Goal: Information Seeking & Learning: Check status

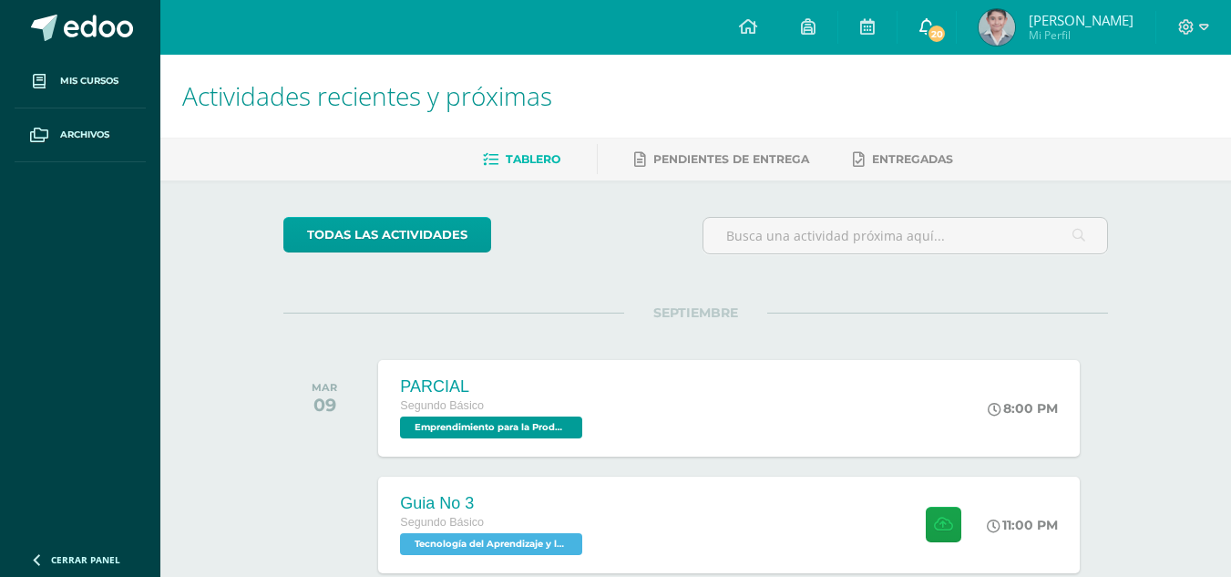
click at [949, 41] on link "20" at bounding box center [927, 27] width 58 height 55
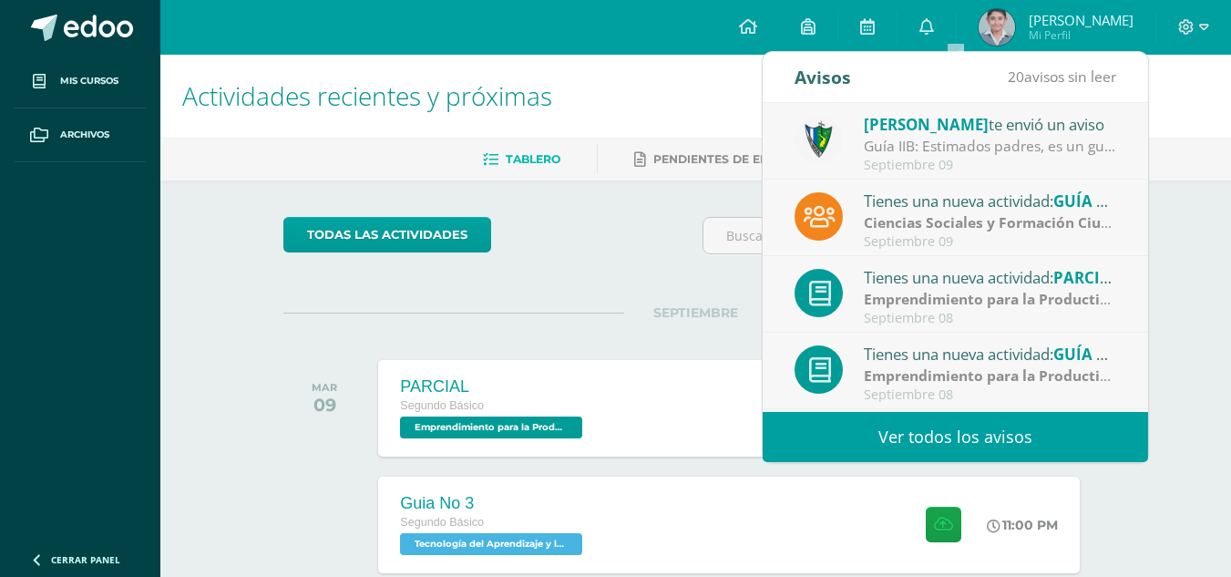
click at [975, 451] on link "Ver todos los avisos" at bounding box center [955, 437] width 385 height 50
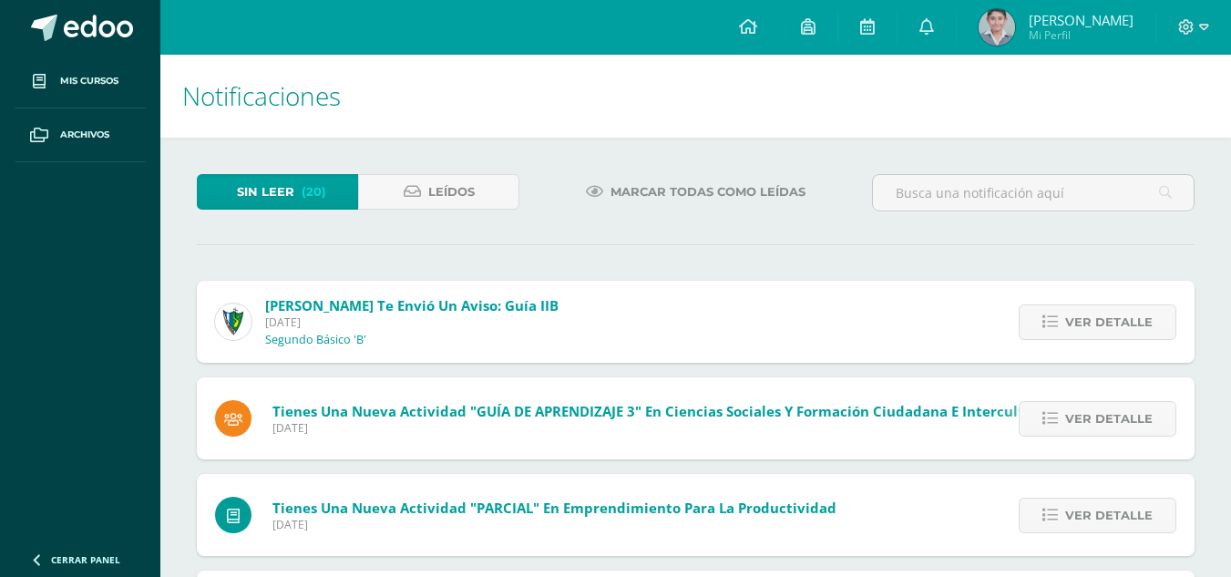
click at [1074, 293] on div "Ver detalle" at bounding box center [1093, 322] width 203 height 82
click at [1054, 314] on icon at bounding box center [1050, 321] width 15 height 15
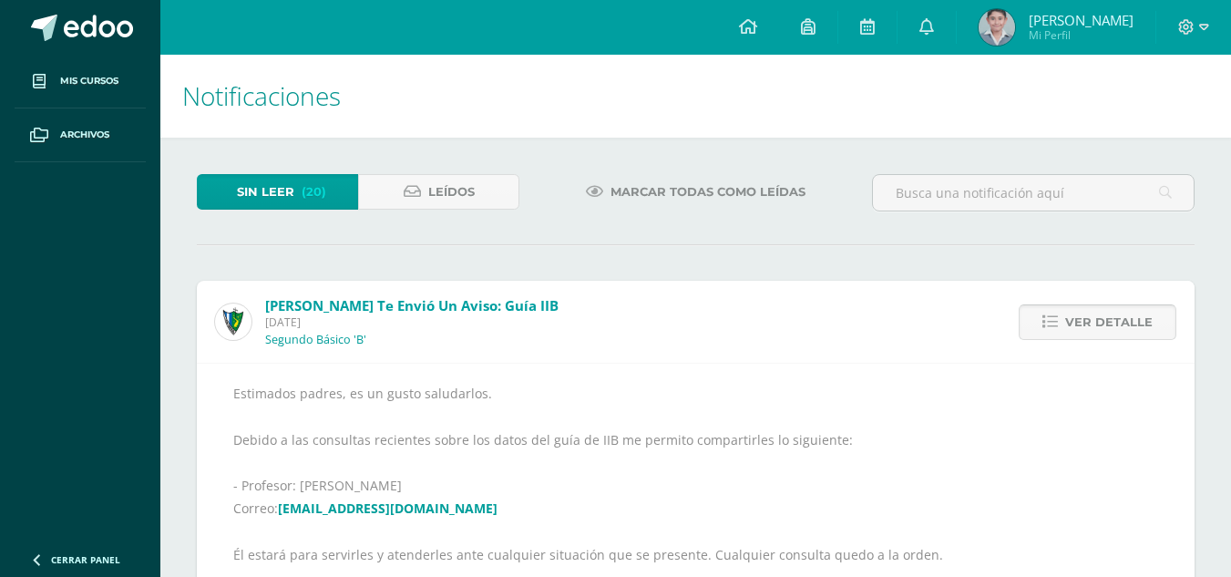
click at [1098, 314] on span "Ver detalle" at bounding box center [1108, 322] width 87 height 34
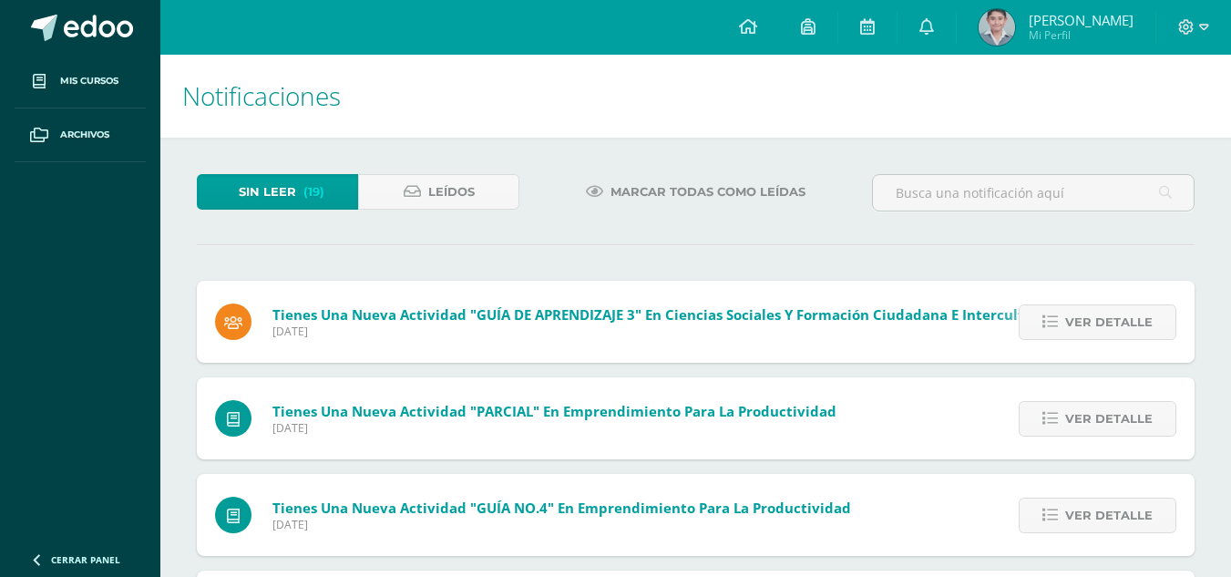
click at [1098, 314] on span "Ver detalle" at bounding box center [1108, 322] width 87 height 34
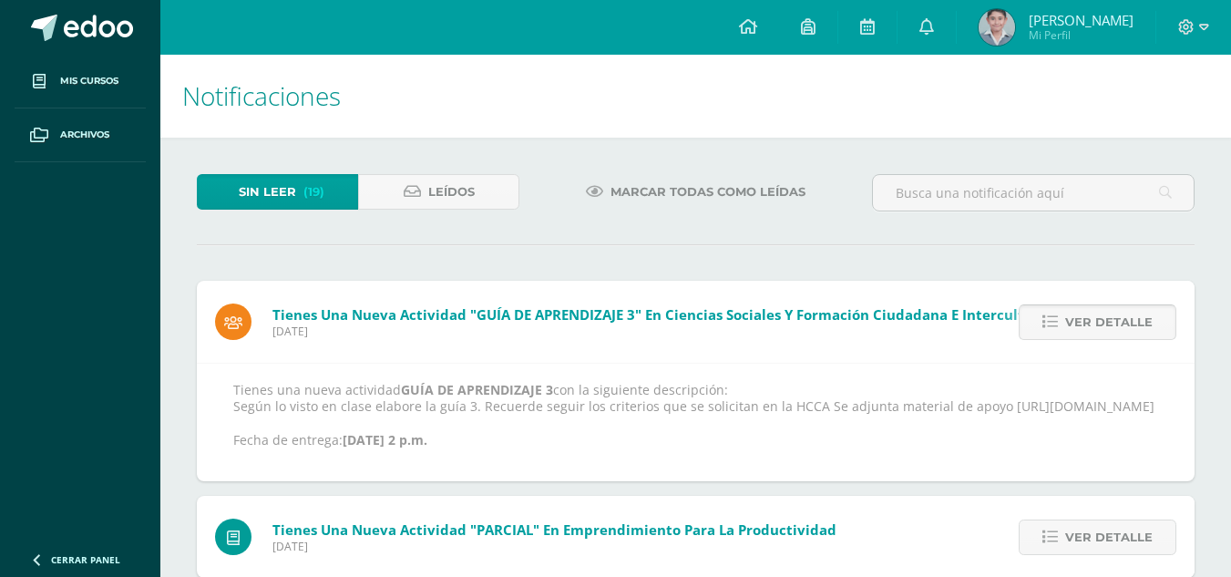
drag, startPoint x: 1092, startPoint y: 314, endPoint x: 1089, endPoint y: 327, distance: 13.0
click at [1089, 327] on span "Ver detalle" at bounding box center [1108, 322] width 87 height 34
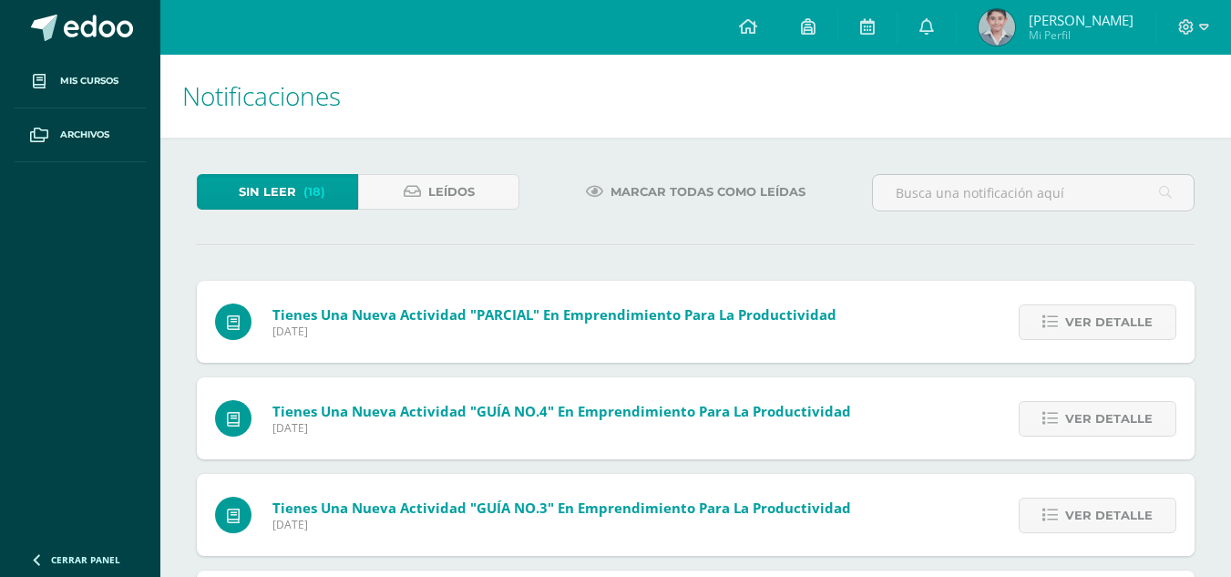
click at [1089, 325] on span "Ver detalle" at bounding box center [1108, 322] width 87 height 34
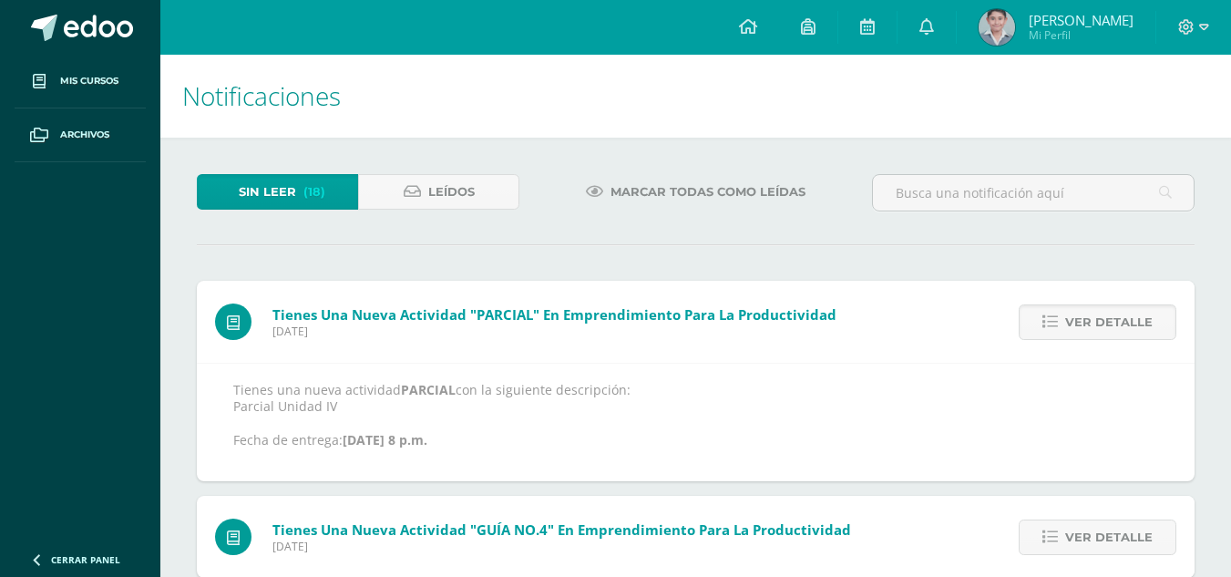
click at [1089, 325] on span "Ver detalle" at bounding box center [1108, 322] width 87 height 34
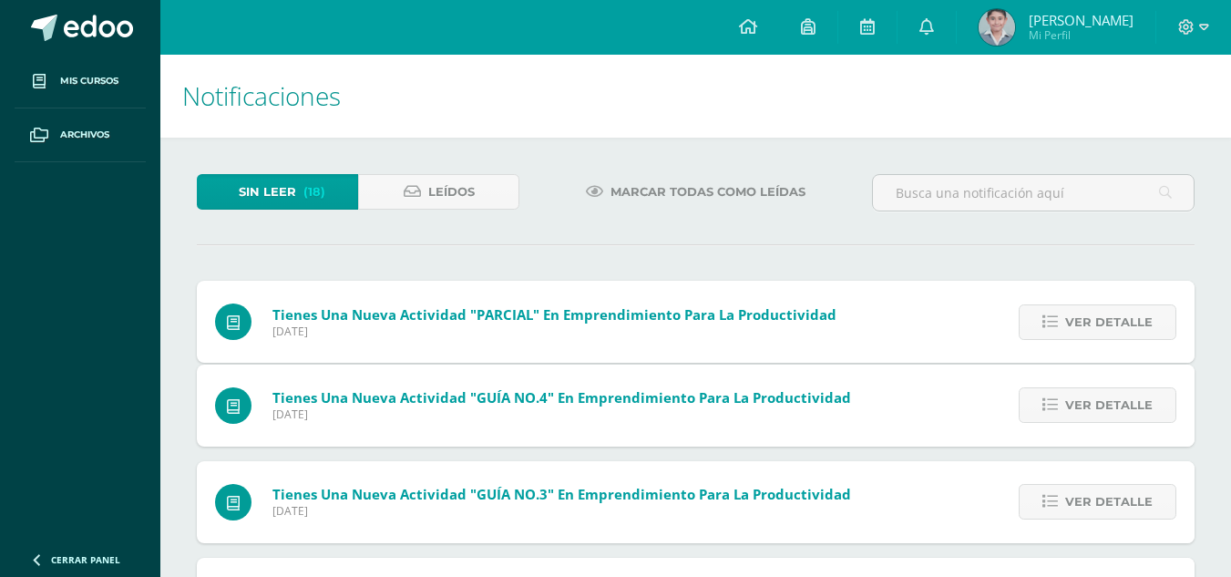
click at [1089, 388] on span "Ver detalle" at bounding box center [1108, 405] width 87 height 34
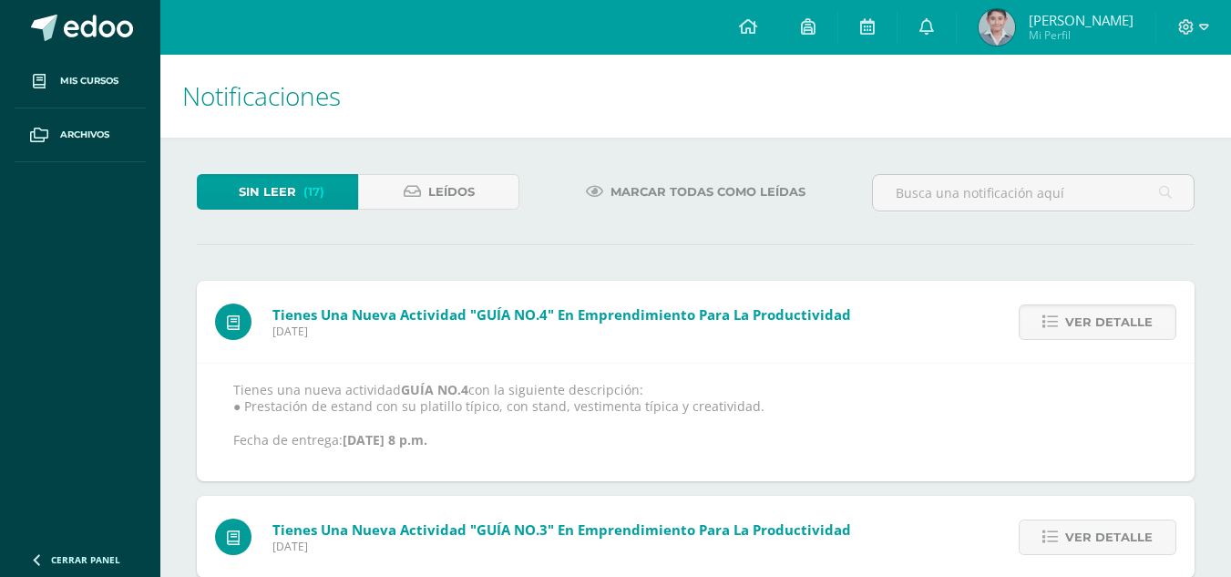
click at [1089, 325] on span "Ver detalle" at bounding box center [1108, 322] width 87 height 34
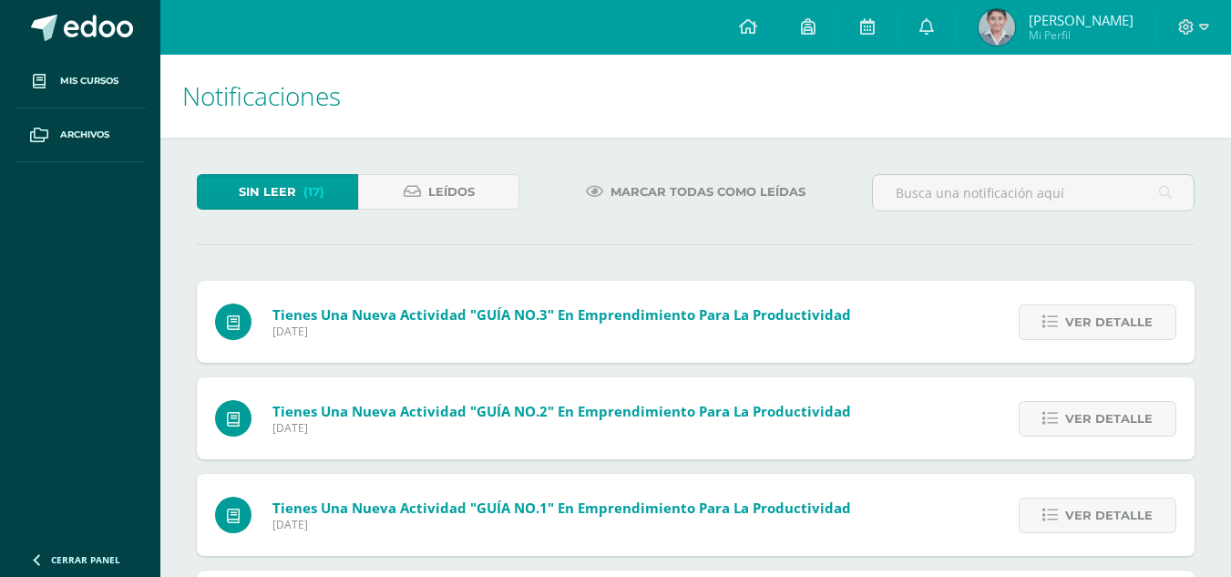
click at [1088, 325] on span "Ver detalle" at bounding box center [1108, 322] width 87 height 34
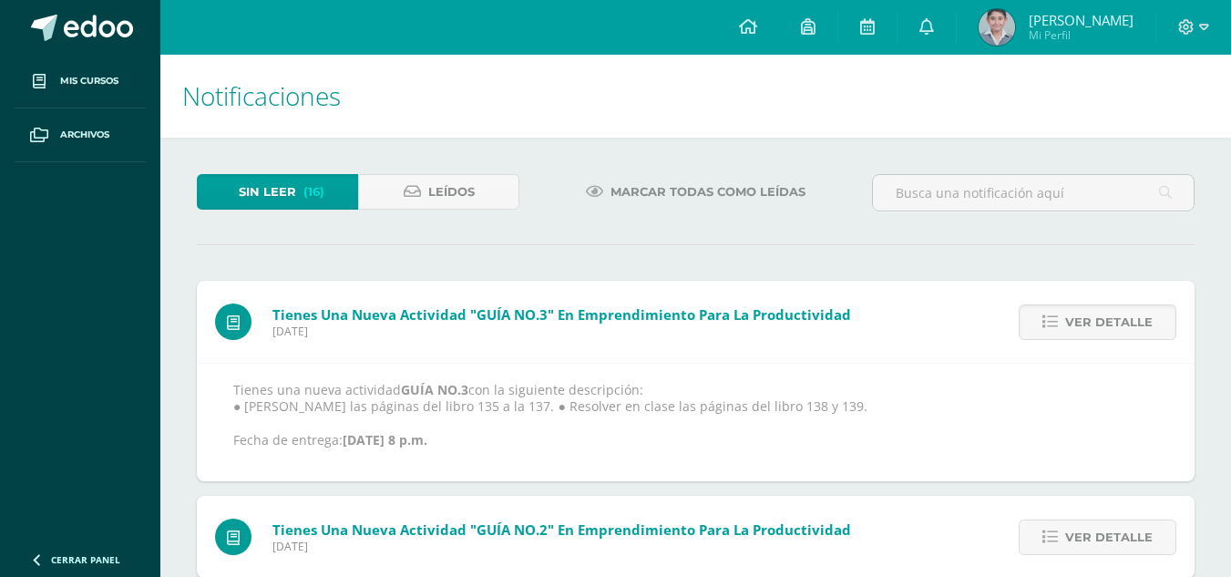
click at [1088, 325] on span "Ver detalle" at bounding box center [1108, 322] width 87 height 34
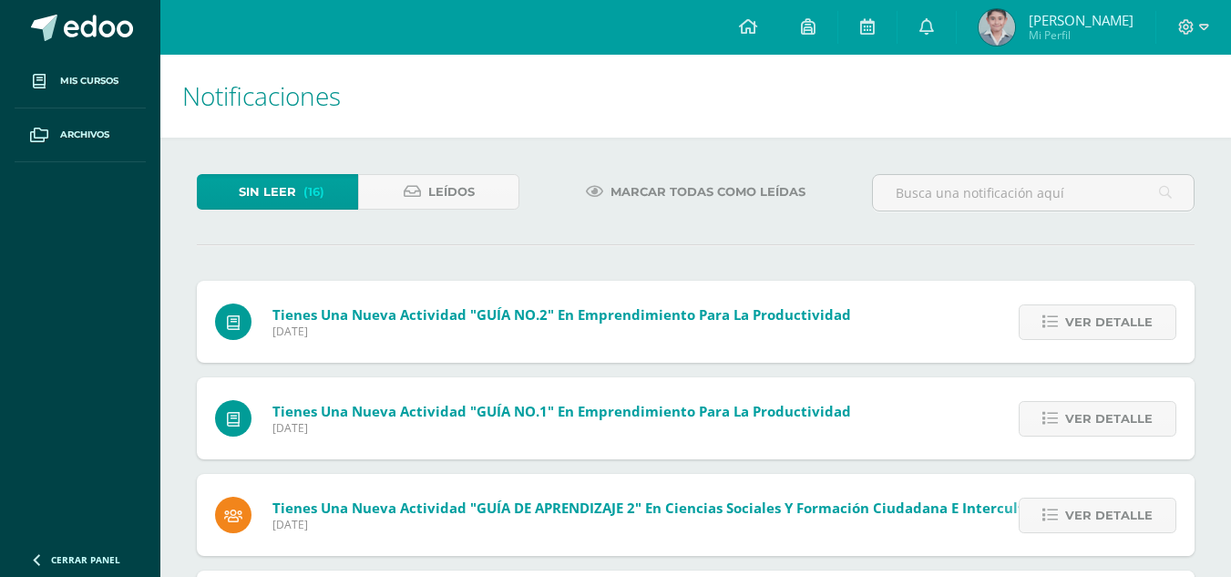
click at [1088, 325] on div "Tienes una nueva actividad "GUÍA NO.3" En Emprendimiento para la Productividad …" at bounding box center [696, 545] width 998 height 529
click at [1088, 325] on span "Ver detalle" at bounding box center [1108, 322] width 87 height 34
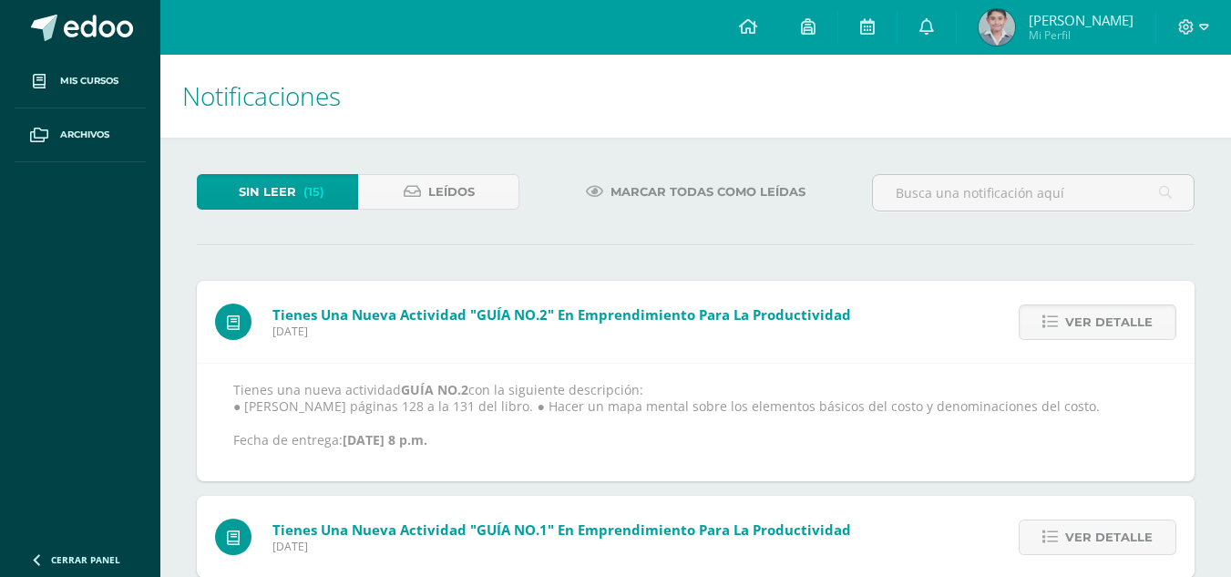
click at [1088, 325] on span "Ver detalle" at bounding box center [1108, 322] width 87 height 34
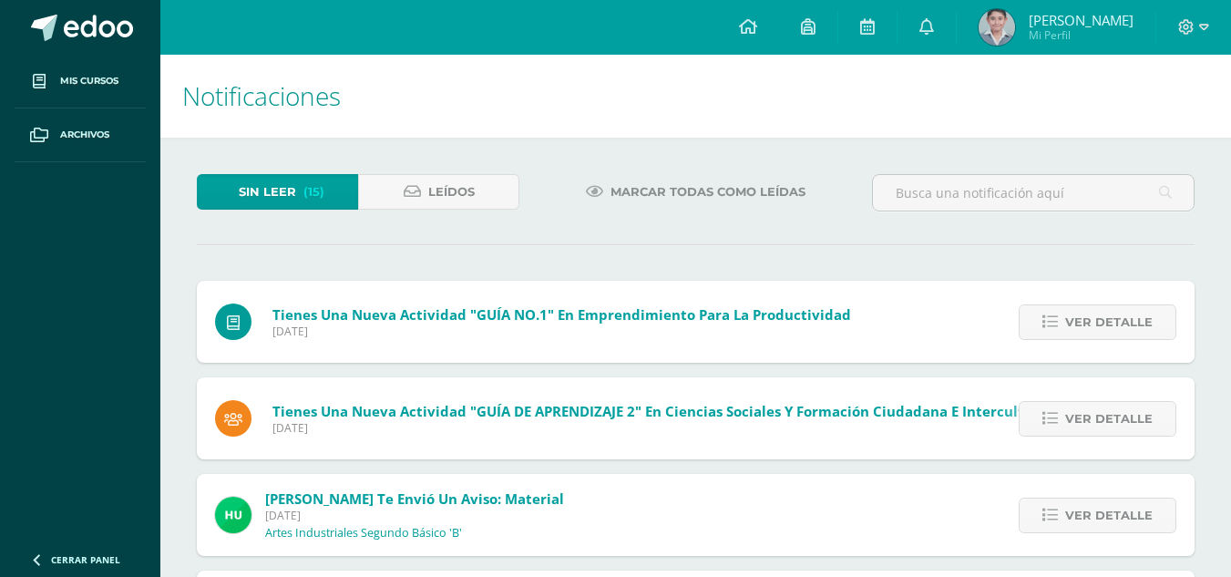
click at [1088, 325] on span "Ver detalle" at bounding box center [1108, 322] width 87 height 34
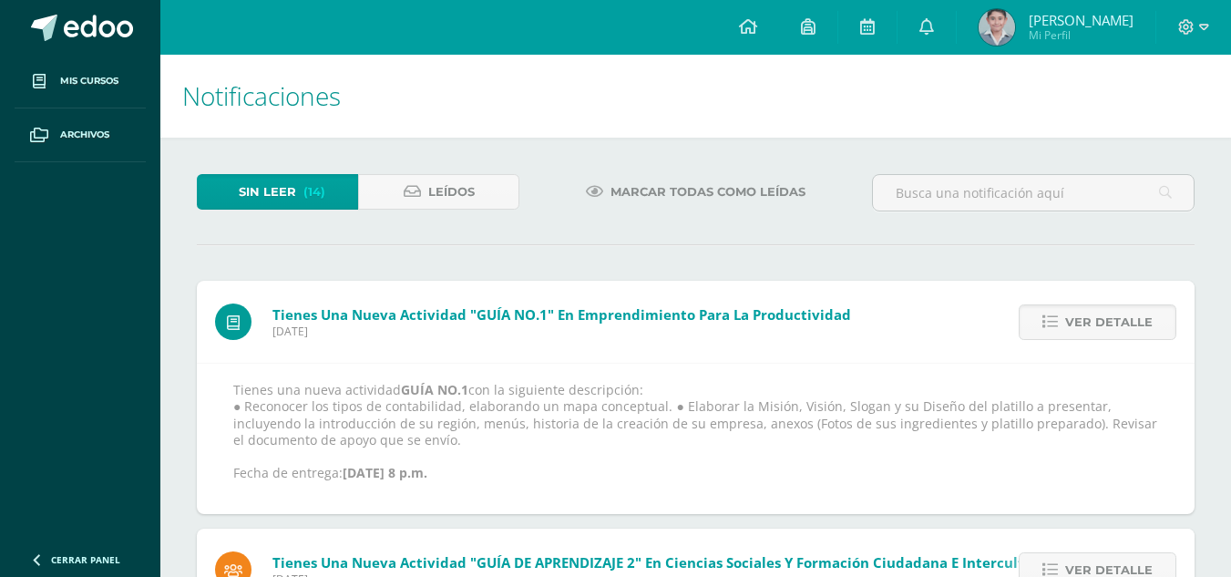
click at [1088, 325] on span "Ver detalle" at bounding box center [1108, 322] width 87 height 34
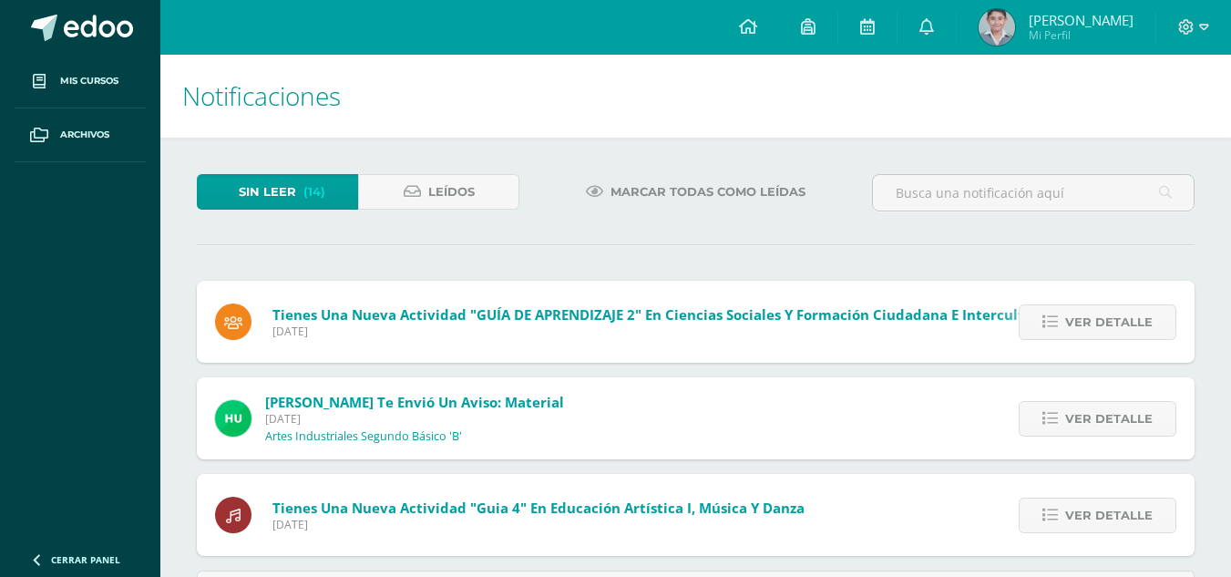
click at [1088, 325] on span "Ver detalle" at bounding box center [1108, 322] width 87 height 34
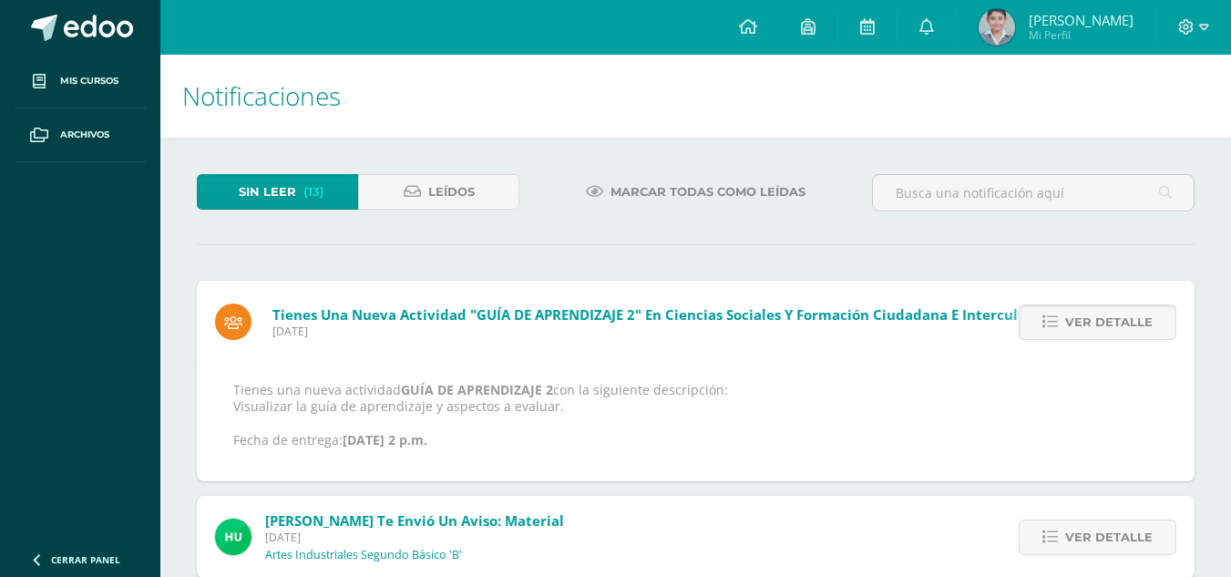
click at [1088, 325] on span "Ver detalle" at bounding box center [1108, 322] width 87 height 34
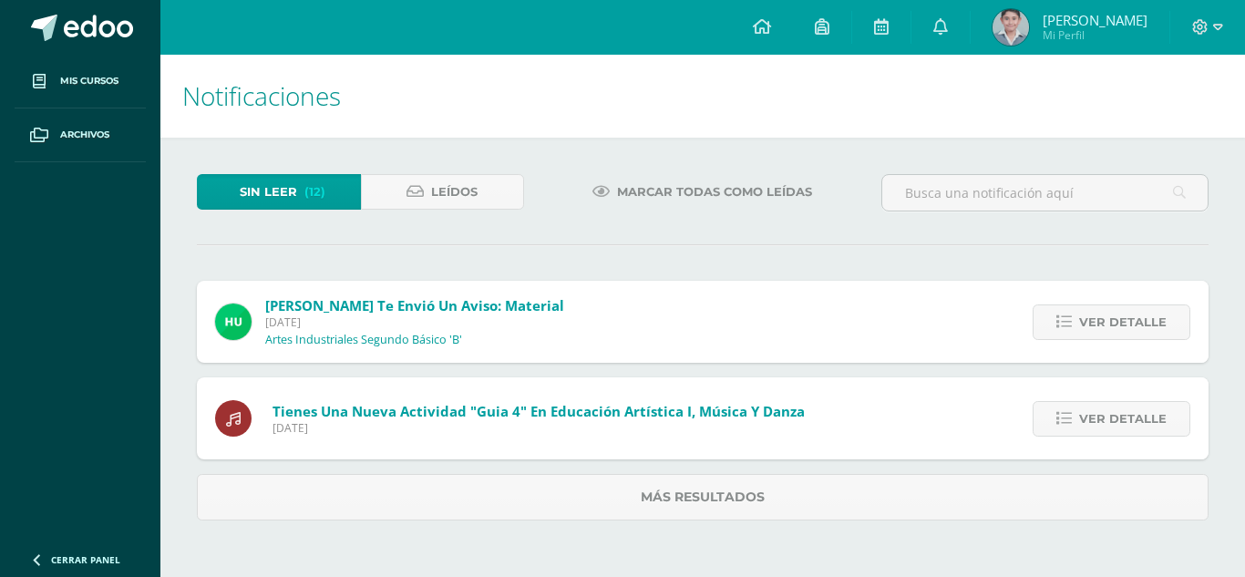
click at [1088, 325] on span "Ver detalle" at bounding box center [1122, 322] width 87 height 34
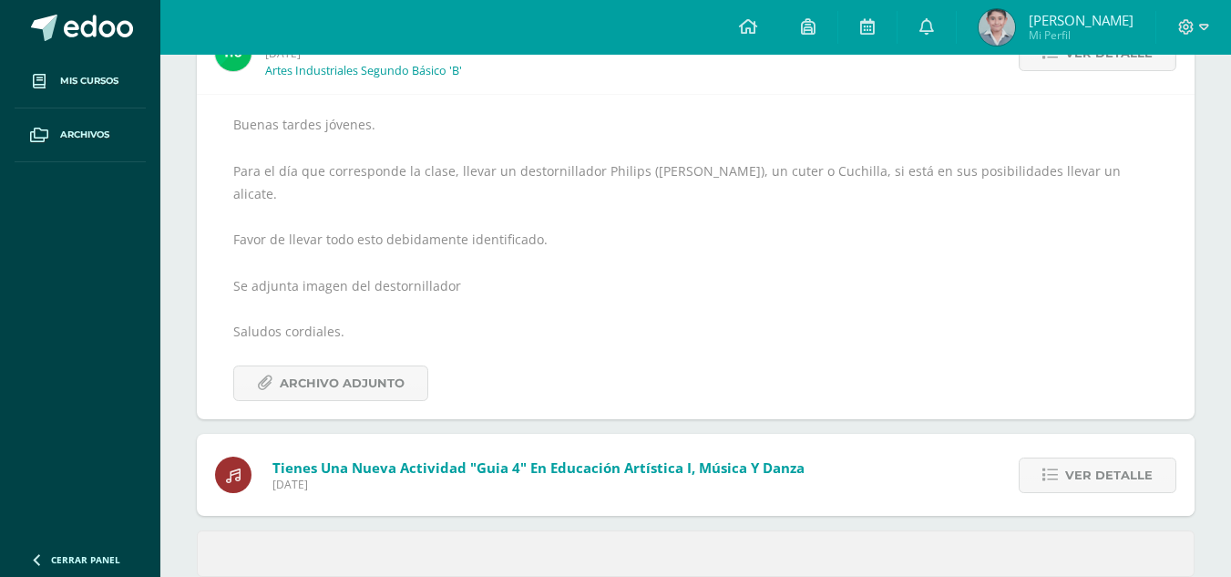
scroll to position [283, 0]
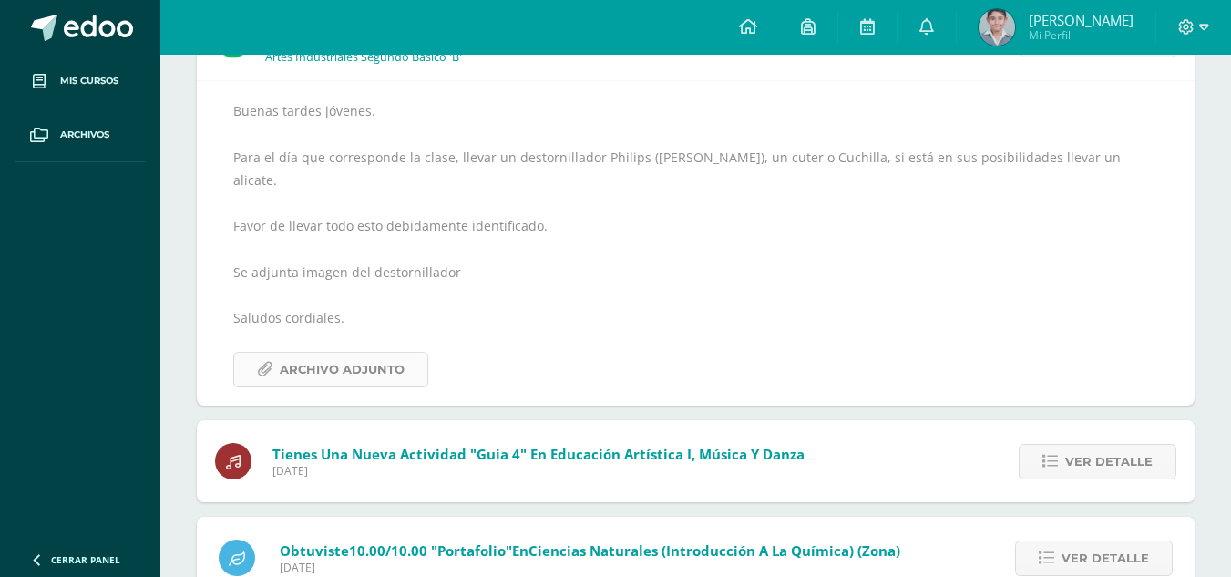
click at [344, 355] on span "Archivo Adjunto" at bounding box center [342, 370] width 125 height 34
click at [1066, 444] on link "Ver detalle" at bounding box center [1098, 462] width 158 height 36
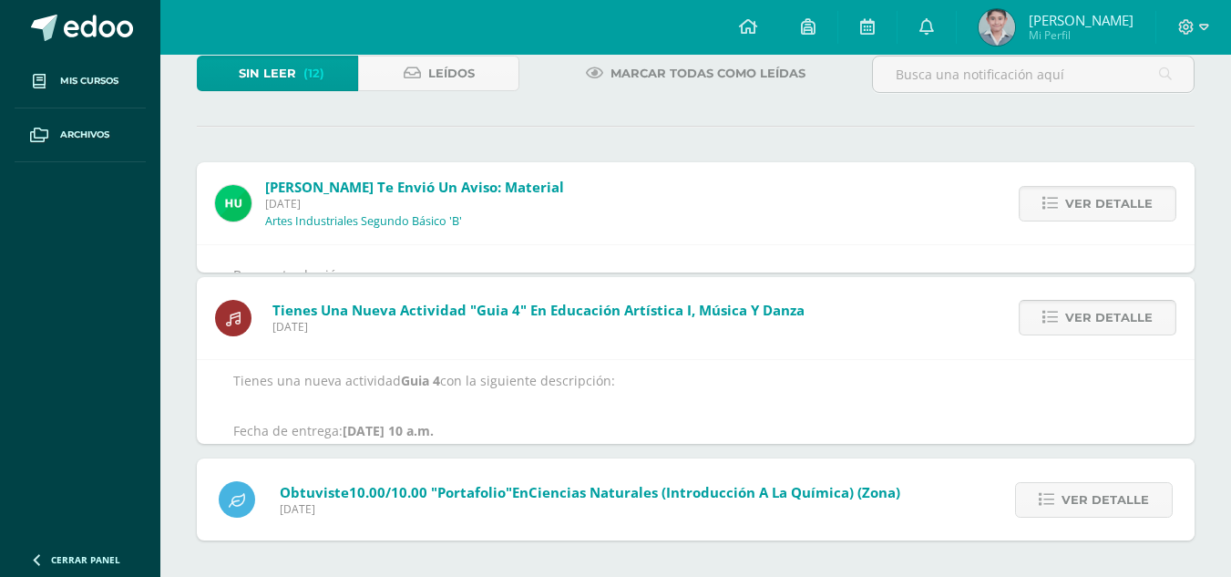
scroll to position [37, 0]
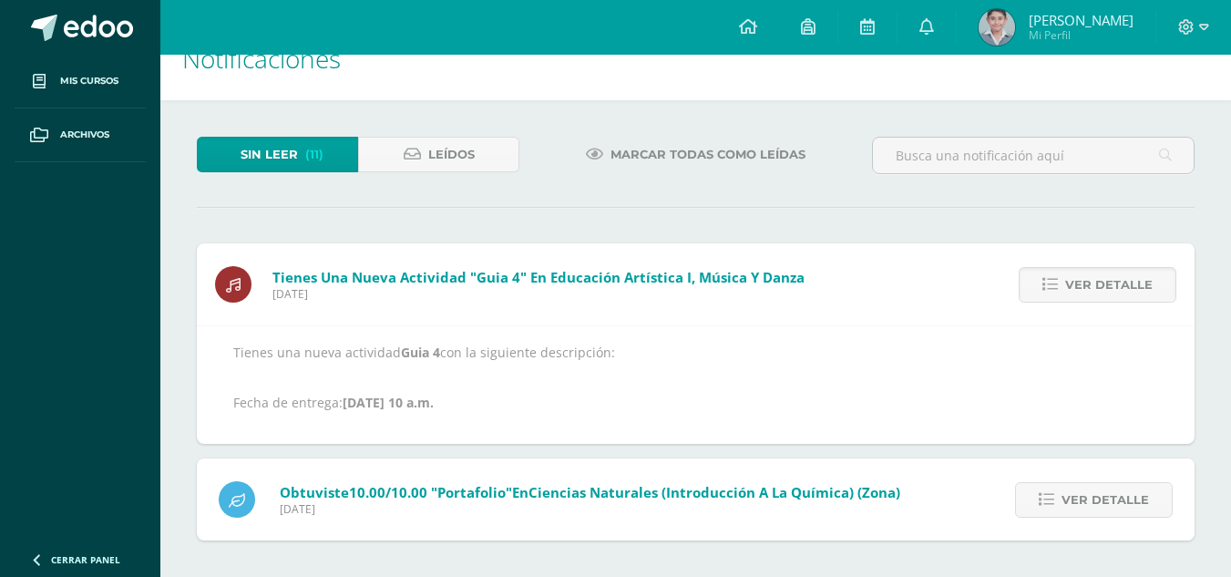
click at [1153, 480] on div "Ver detalle" at bounding box center [1091, 499] width 207 height 82
click at [1140, 493] on span "Ver detalle" at bounding box center [1105, 500] width 87 height 34
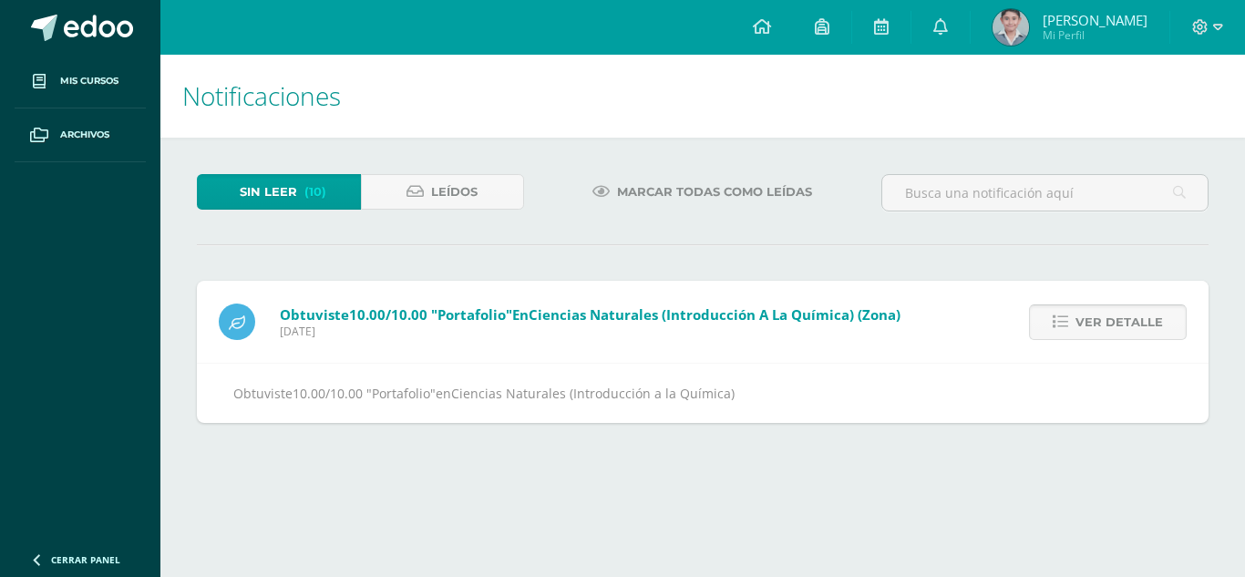
click at [1085, 329] on span "Ver detalle" at bounding box center [1118, 322] width 87 height 34
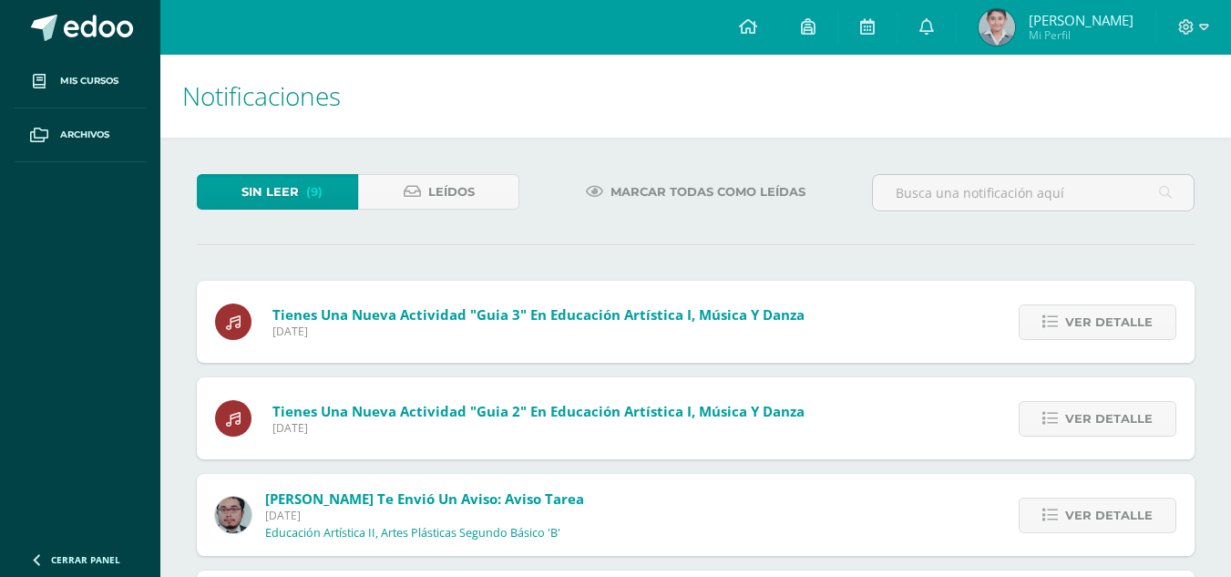
click at [1111, 348] on div "Ver detalle" at bounding box center [1093, 322] width 203 height 82
drag, startPoint x: 1128, startPoint y: 337, endPoint x: 1138, endPoint y: 333, distance: 11.0
click at [1129, 337] on span "Ver detalle" at bounding box center [1108, 322] width 87 height 34
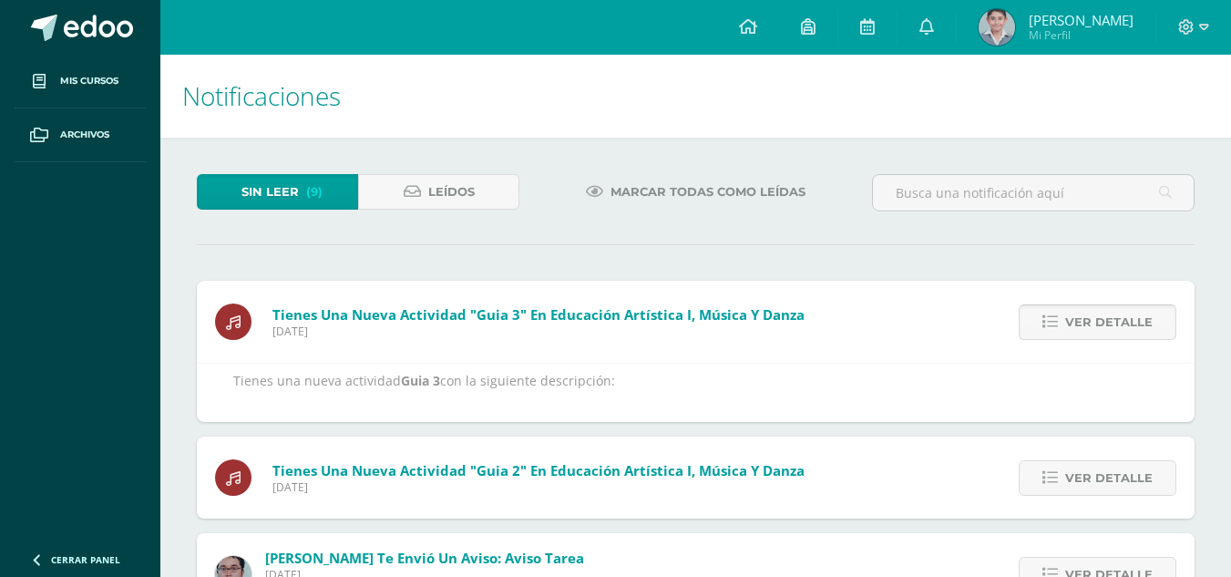
click at [1138, 333] on span "Ver detalle" at bounding box center [1108, 322] width 87 height 34
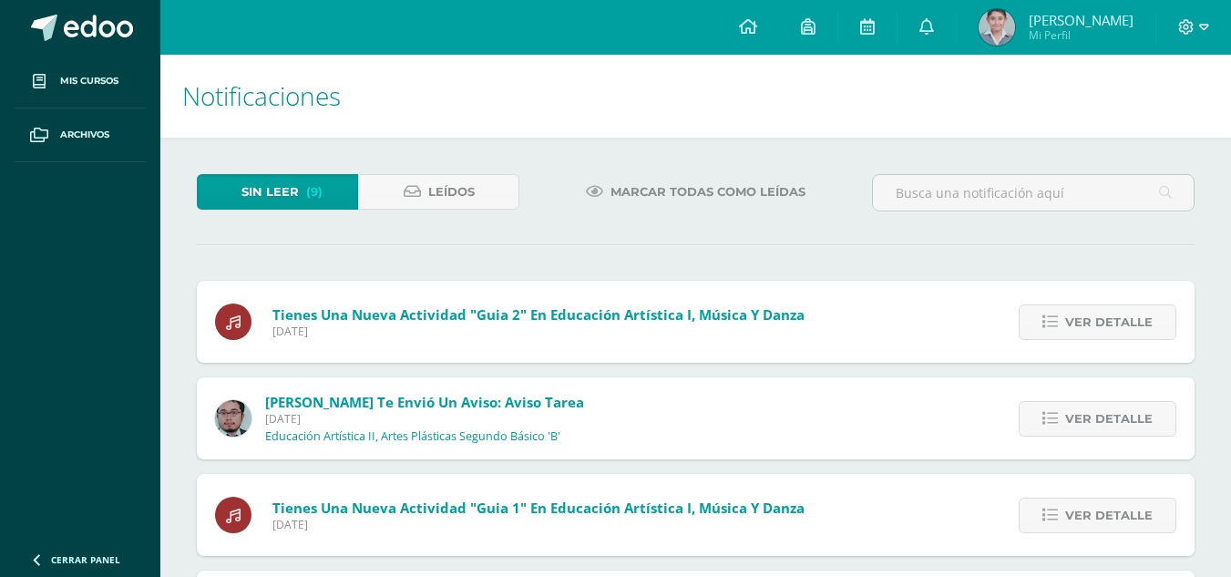
click at [1138, 333] on span "Ver detalle" at bounding box center [1108, 322] width 87 height 34
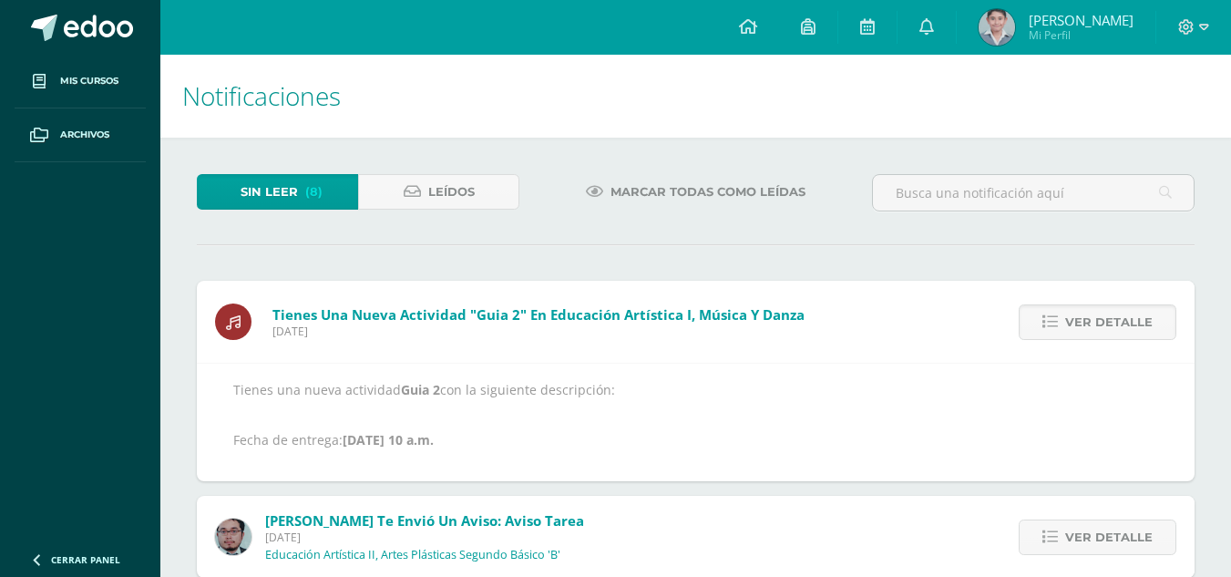
click at [1138, 333] on span "Ver detalle" at bounding box center [1108, 322] width 87 height 34
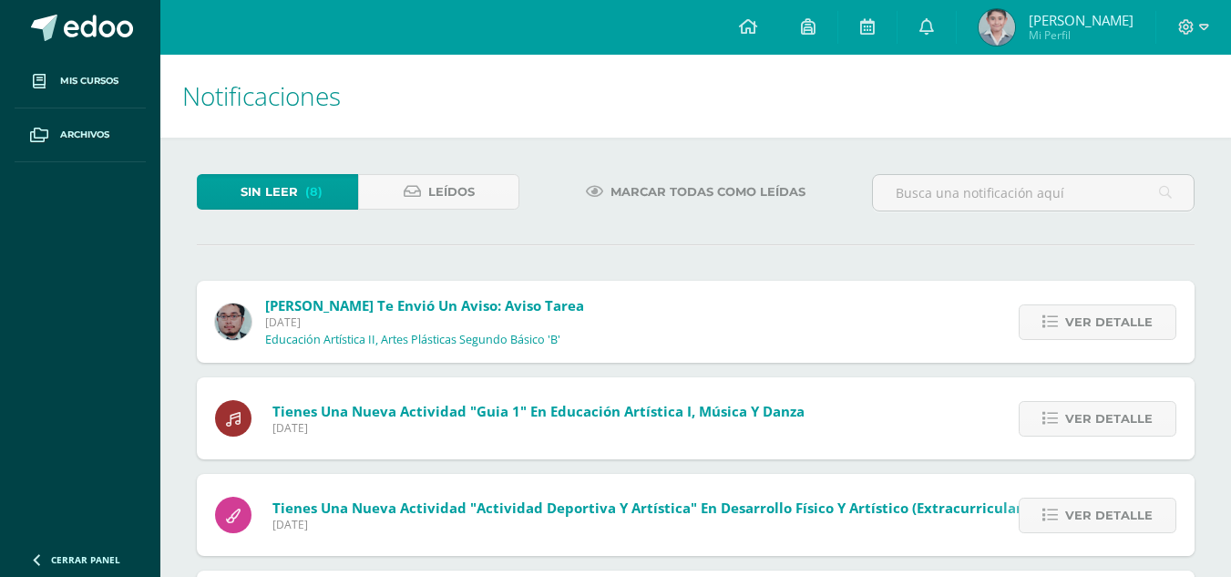
click at [1138, 333] on span "Ver detalle" at bounding box center [1108, 322] width 87 height 34
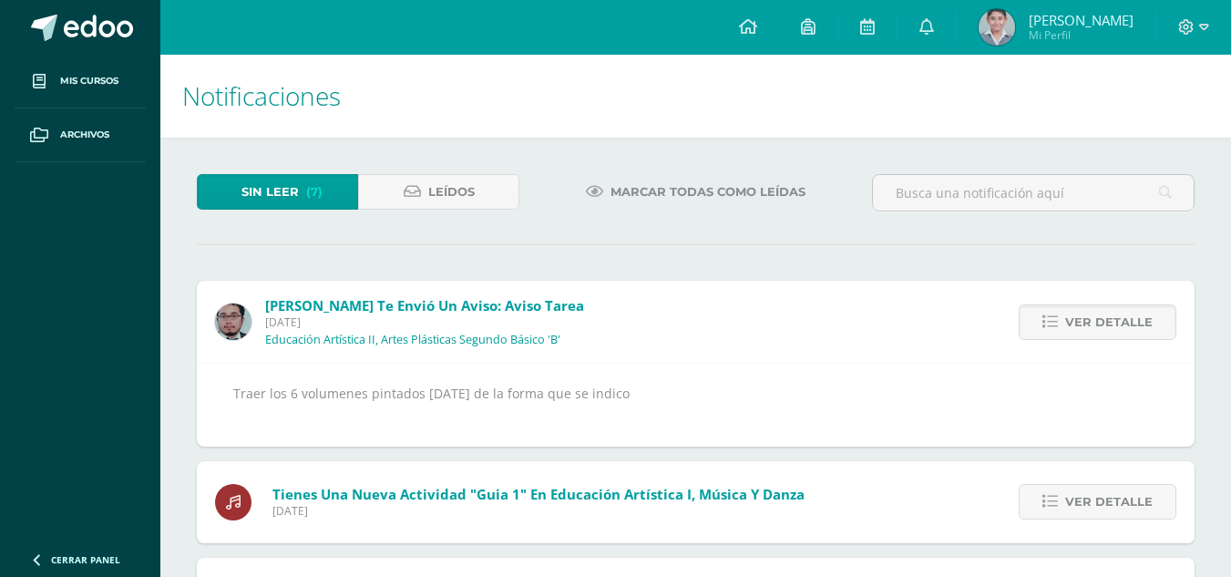
click at [1138, 333] on span "Ver detalle" at bounding box center [1108, 322] width 87 height 34
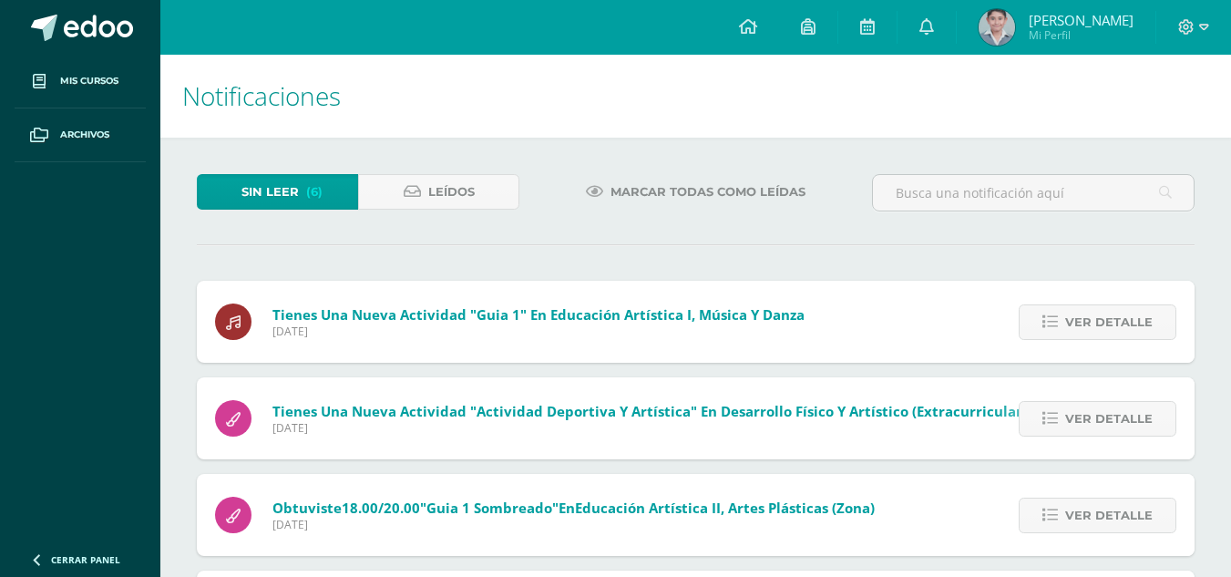
click at [1138, 333] on span "Ver detalle" at bounding box center [1108, 322] width 87 height 34
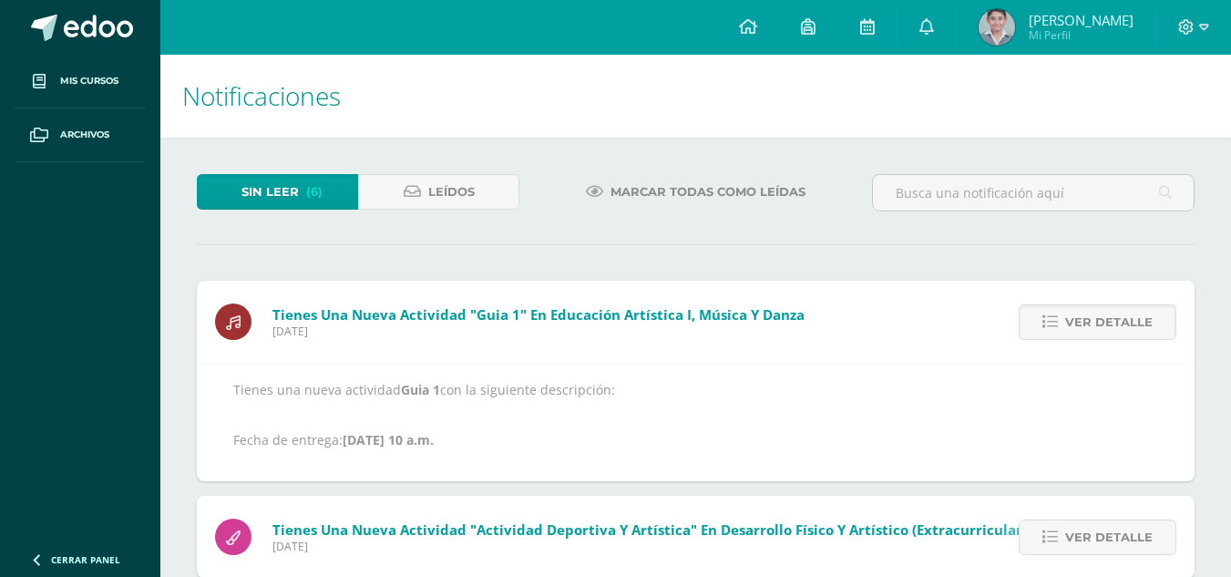
click at [1138, 333] on span "Ver detalle" at bounding box center [1108, 322] width 87 height 34
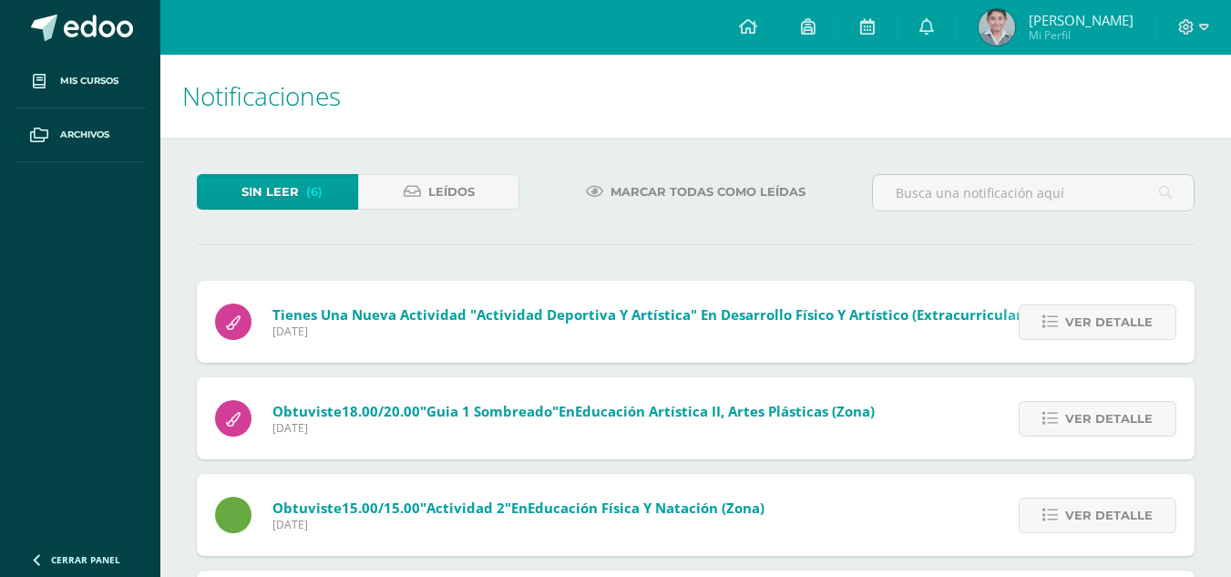
click at [1138, 333] on span "Ver detalle" at bounding box center [1108, 322] width 87 height 34
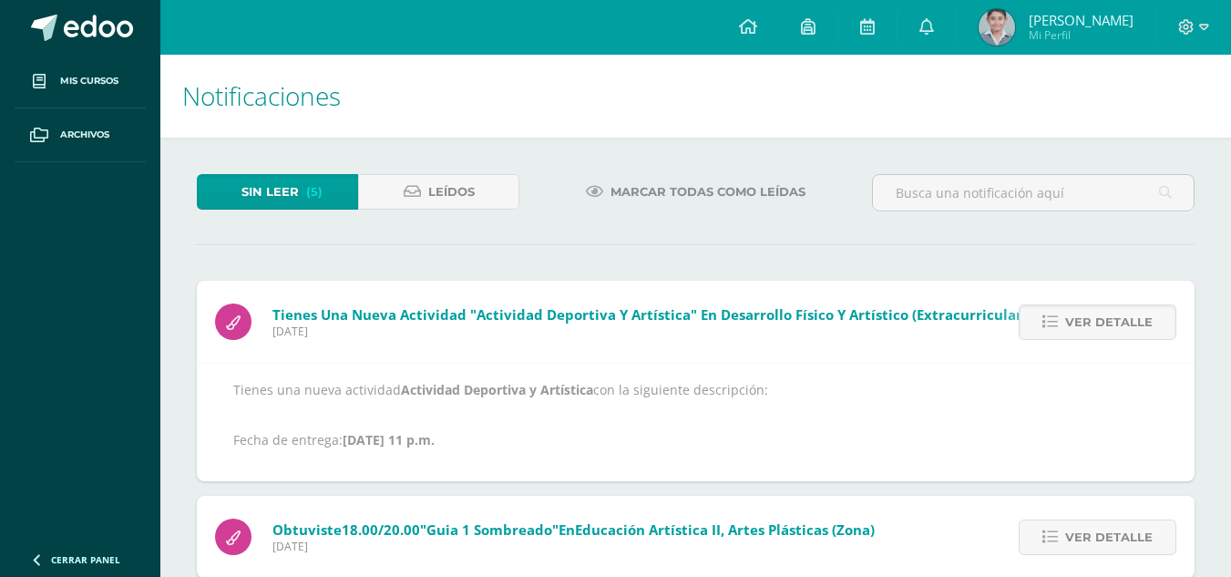
click at [1138, 333] on span "Ver detalle" at bounding box center [1108, 322] width 87 height 34
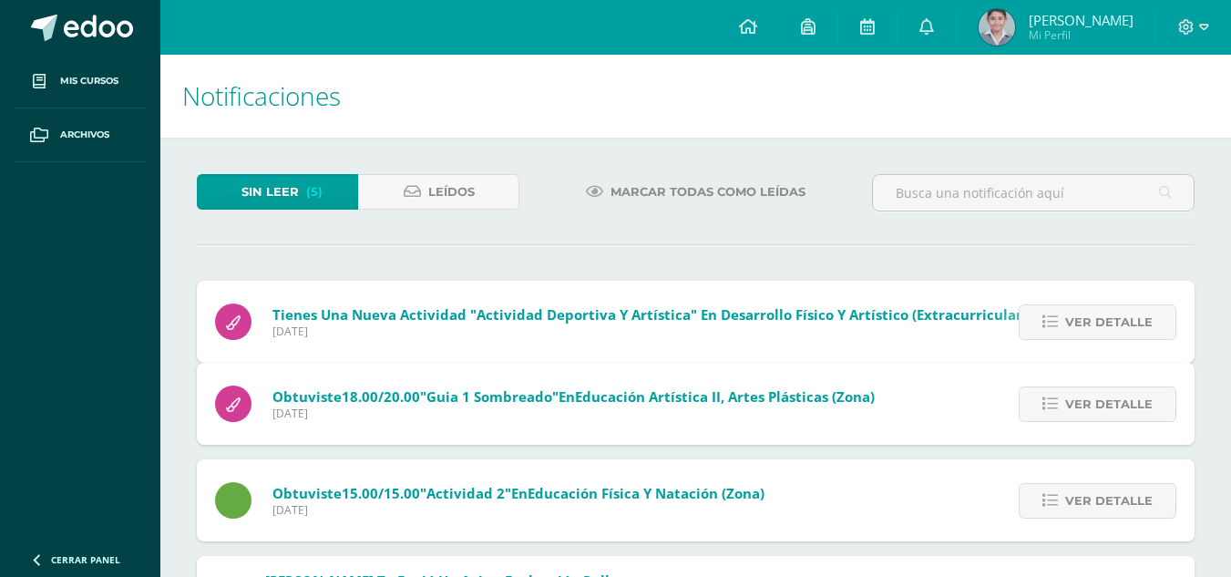
click at [1138, 387] on span "Ver detalle" at bounding box center [1108, 404] width 87 height 34
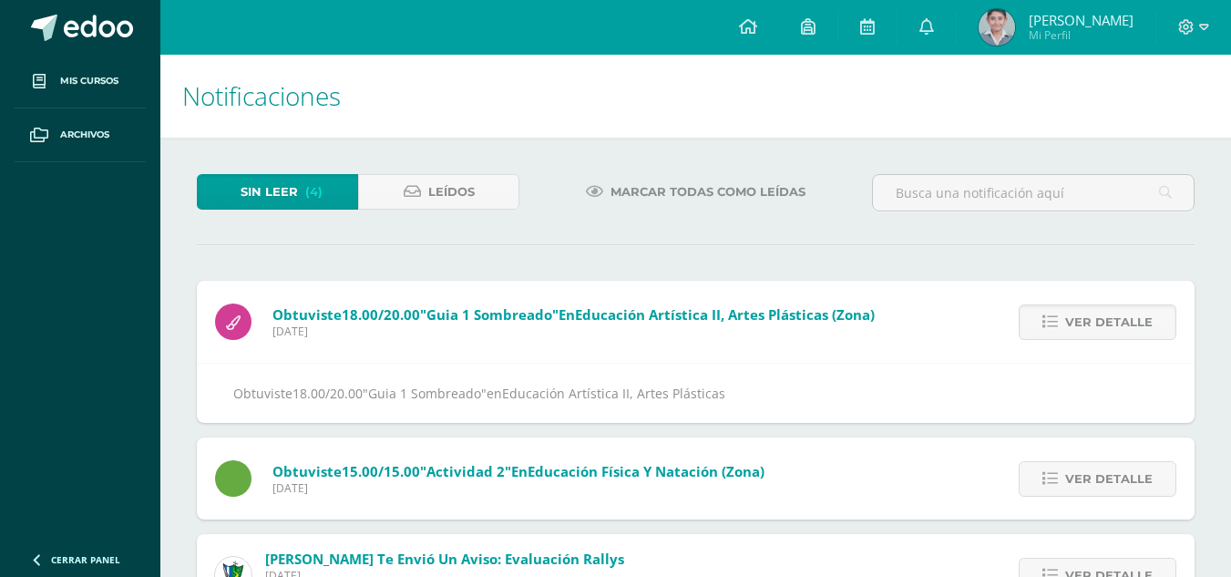
click at [1138, 333] on span "Ver detalle" at bounding box center [1108, 322] width 87 height 34
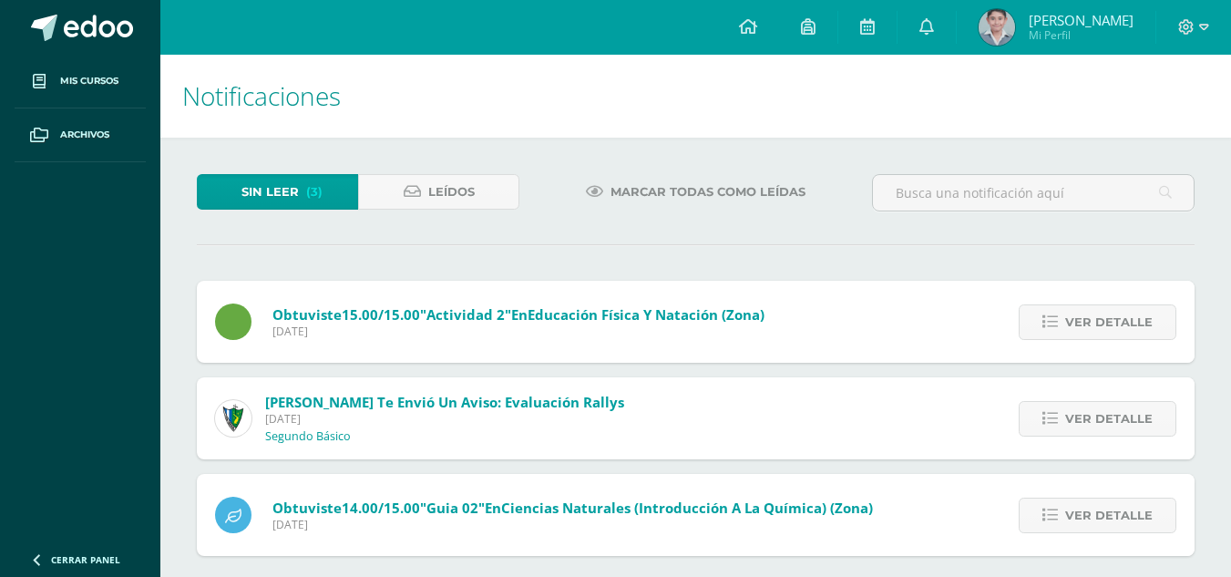
click at [1138, 333] on span "Ver detalle" at bounding box center [1108, 322] width 87 height 34
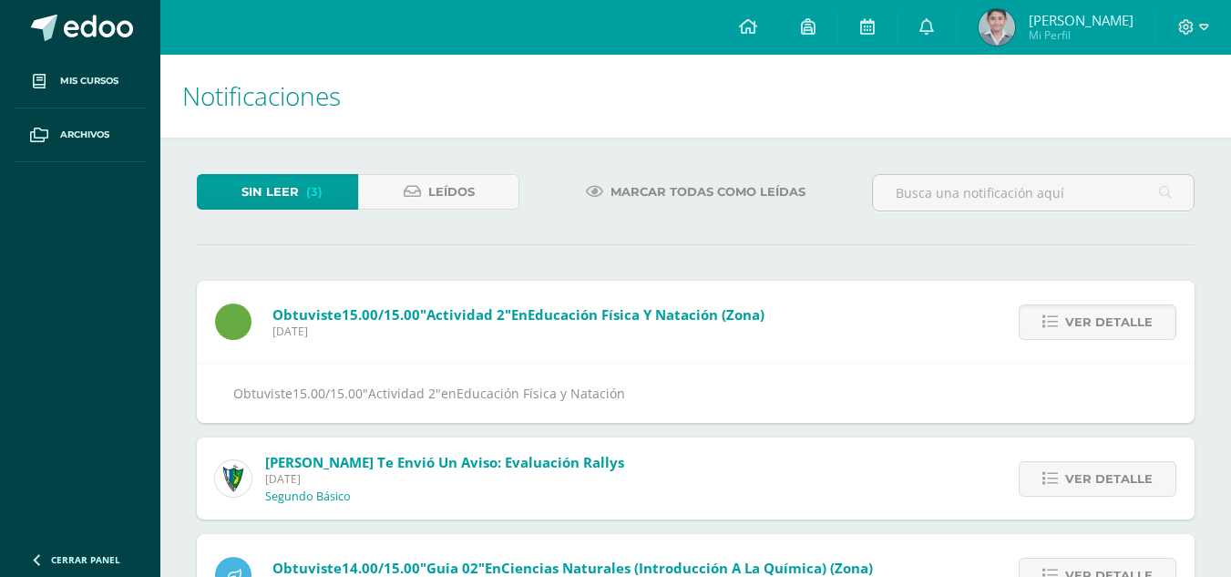
click at [1138, 333] on span "Ver detalle" at bounding box center [1108, 322] width 87 height 34
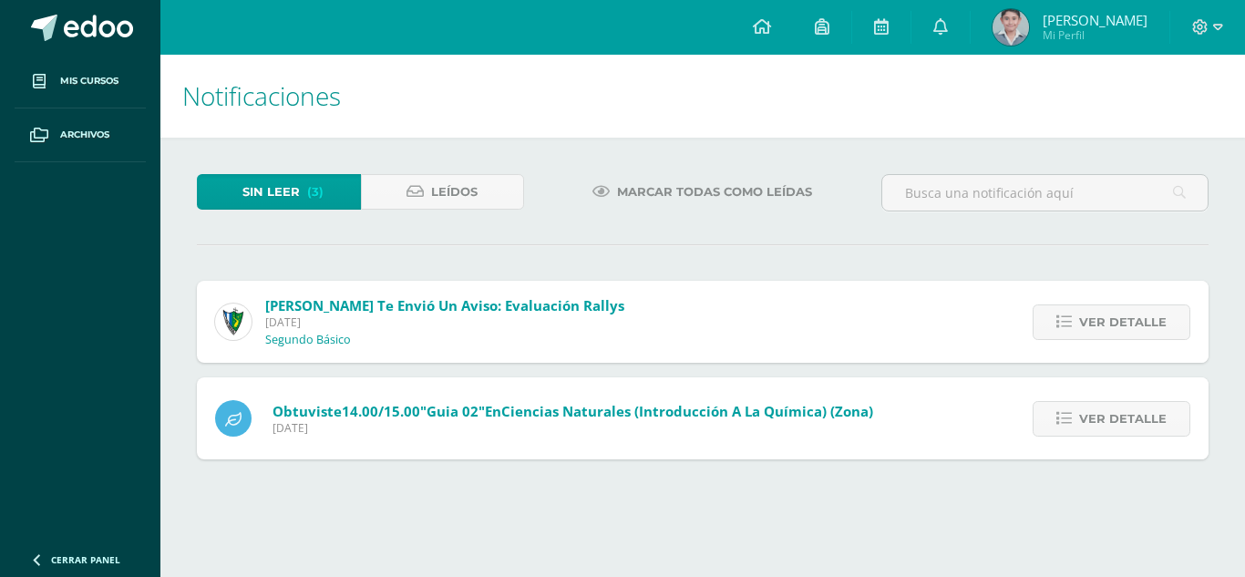
click at [1138, 333] on span "Ver detalle" at bounding box center [1122, 322] width 87 height 34
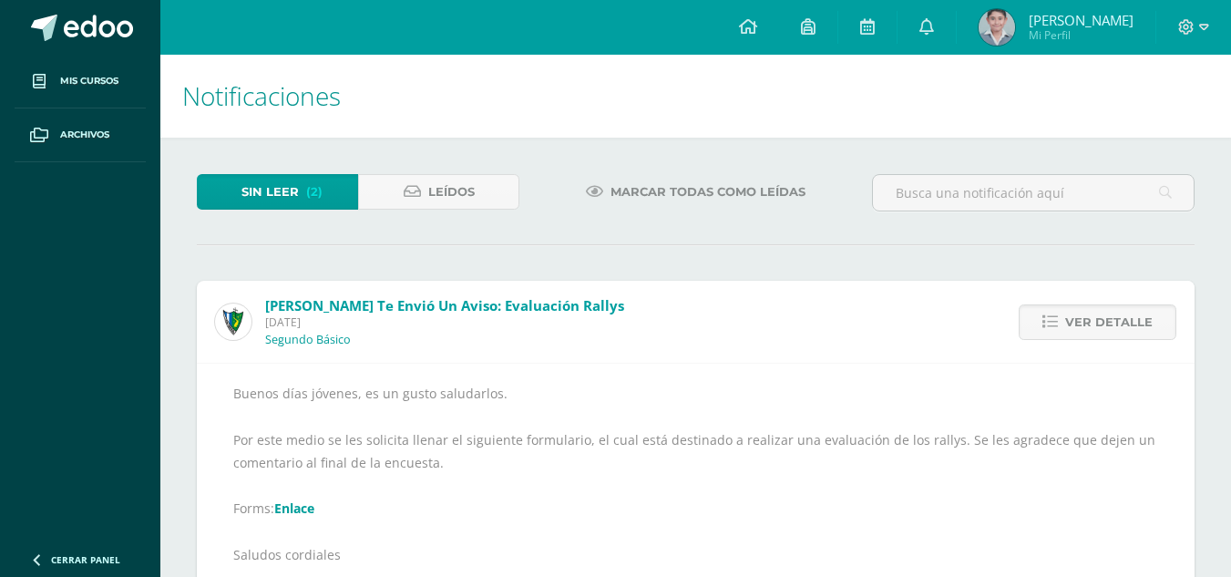
click at [1138, 333] on span "Ver detalle" at bounding box center [1108, 322] width 87 height 34
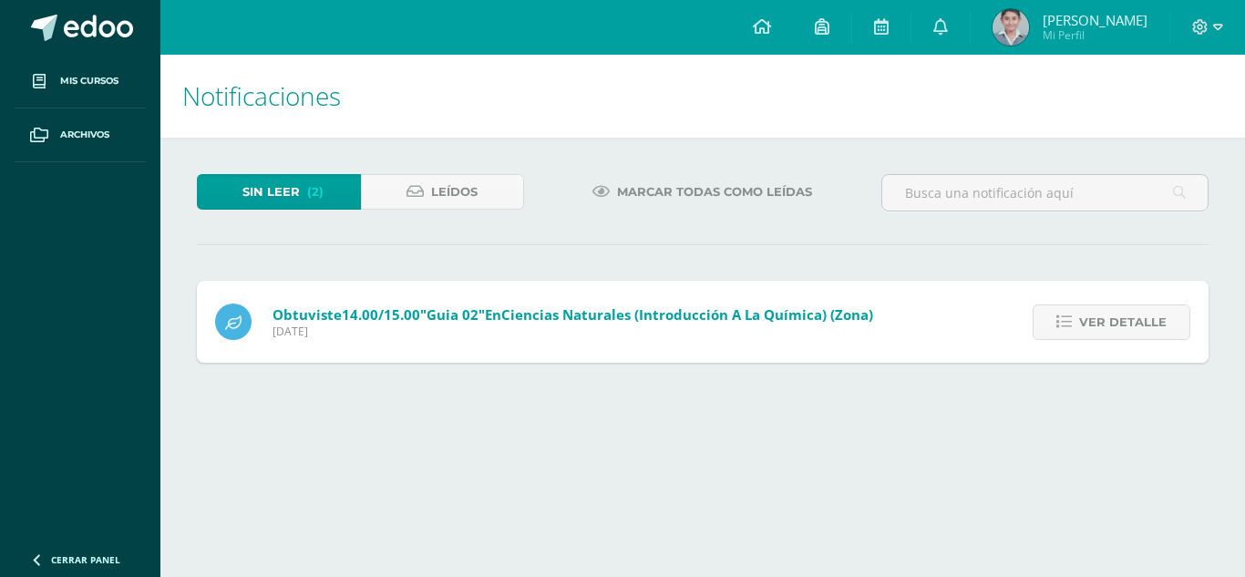
click at [1138, 333] on span "Ver detalle" at bounding box center [1122, 322] width 87 height 34
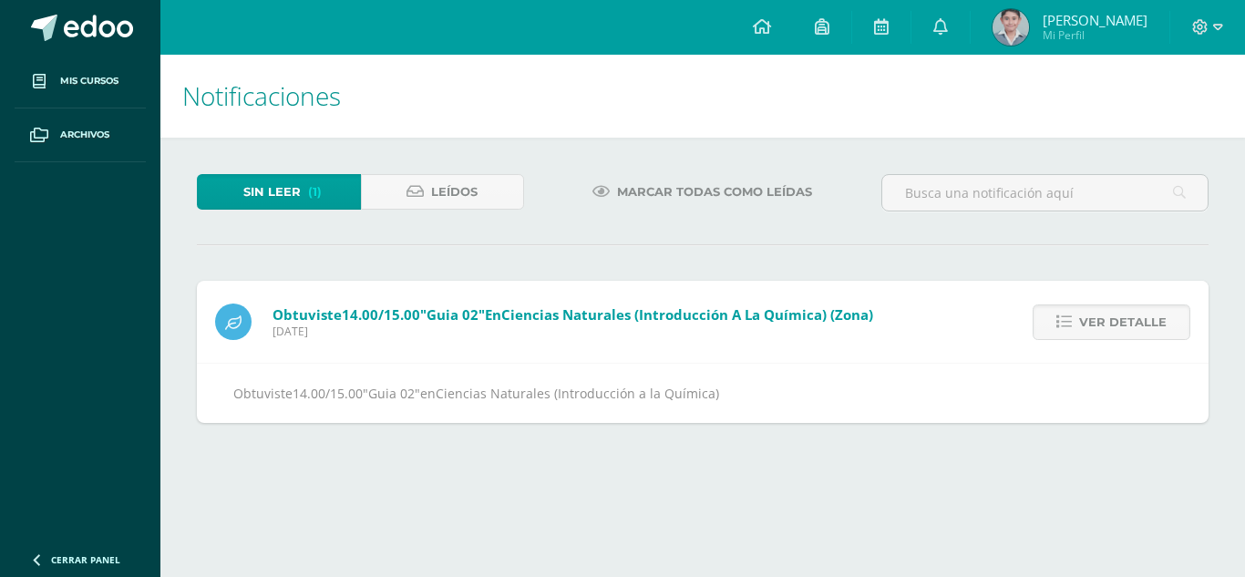
click at [1138, 333] on span "Ver detalle" at bounding box center [1122, 322] width 87 height 34
